Goal: Task Accomplishment & Management: Manage account settings

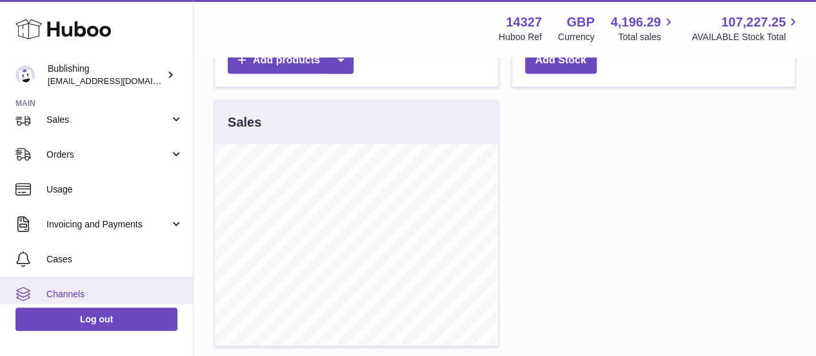
scroll to position [66, 0]
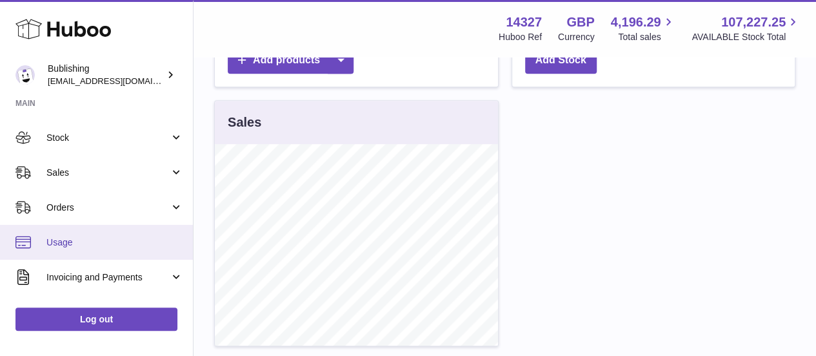
click at [79, 236] on span "Usage" at bounding box center [114, 242] width 137 height 12
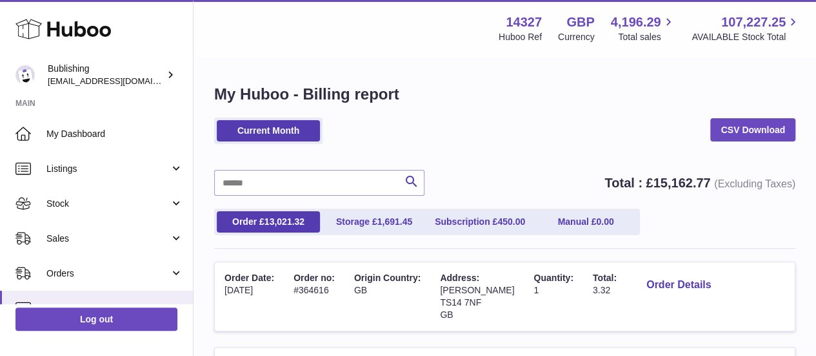
scroll to position [65, 0]
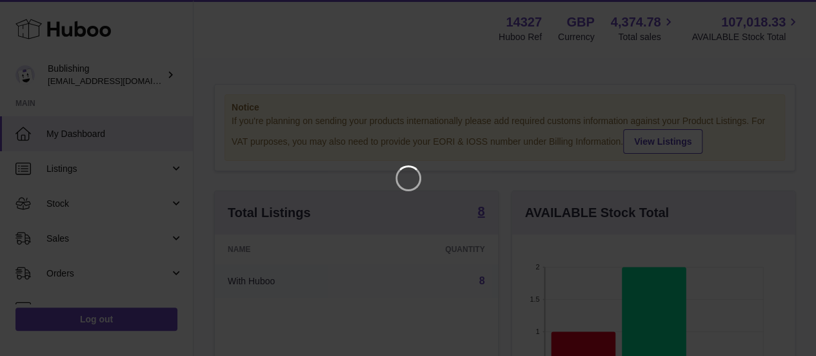
scroll to position [201, 288]
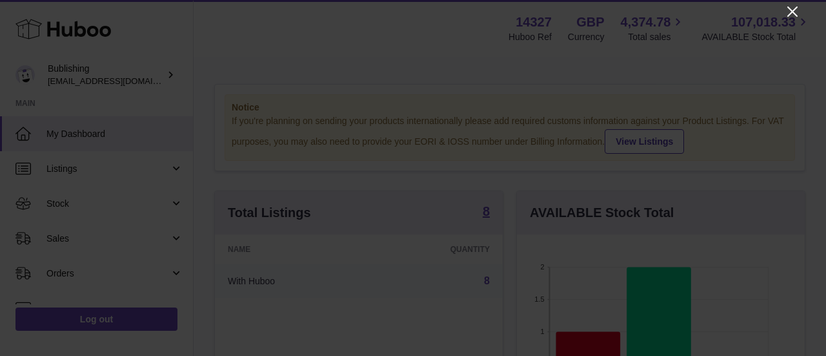
click at [789, 8] on icon "Close" at bounding box center [792, 11] width 15 height 15
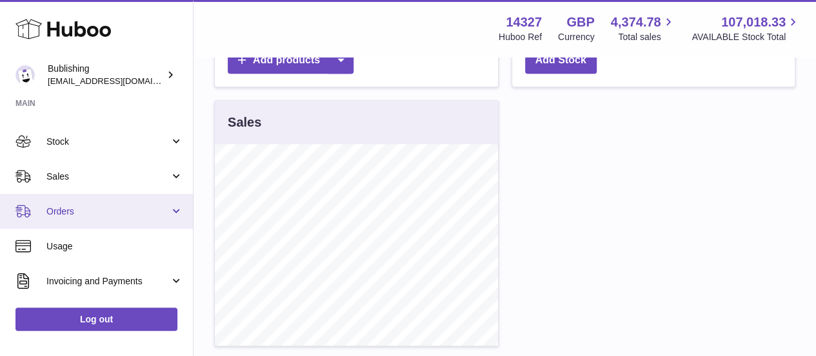
scroll to position [65, 0]
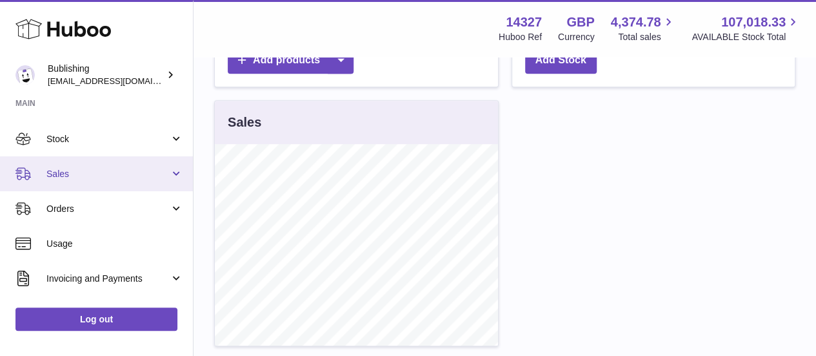
click at [90, 185] on link "Sales" at bounding box center [96, 173] width 193 height 35
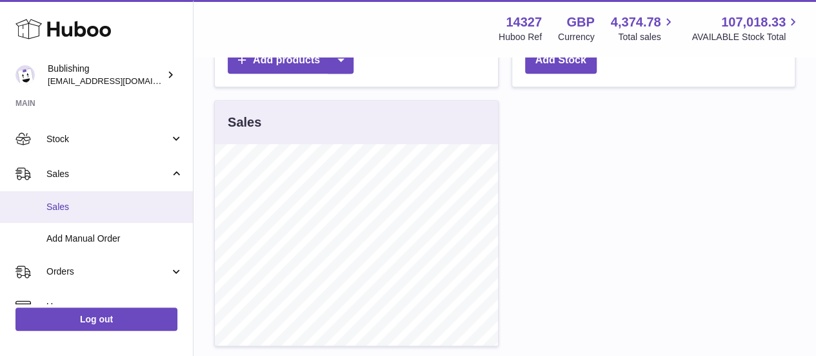
click at [107, 213] on link "Sales" at bounding box center [96, 207] width 193 height 32
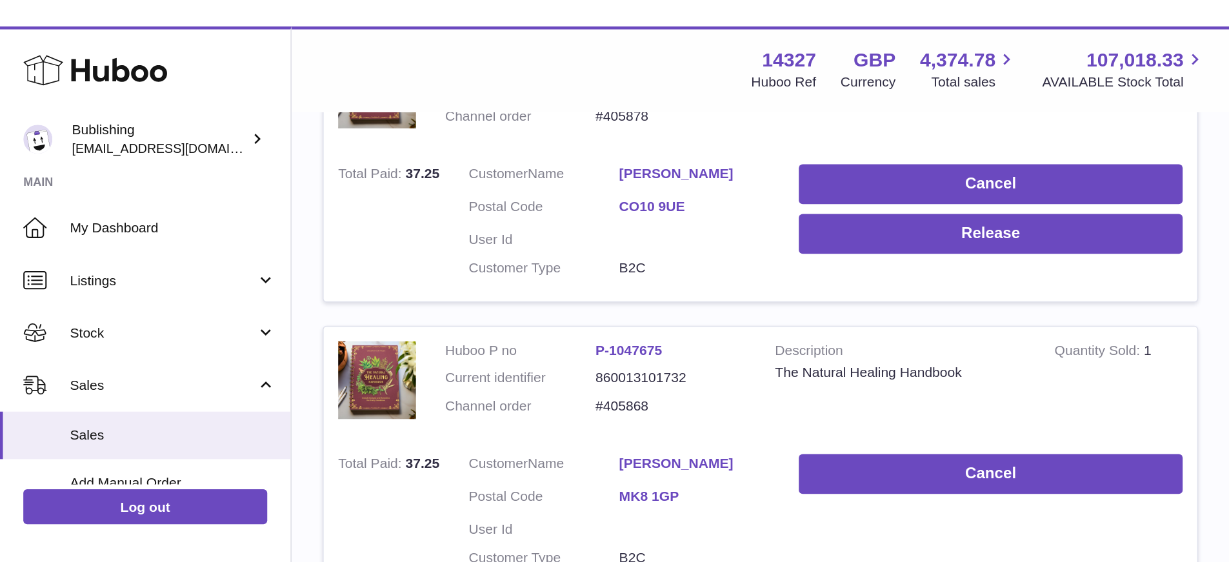
scroll to position [583, 0]
